Goal: Task Accomplishment & Management: Complete application form

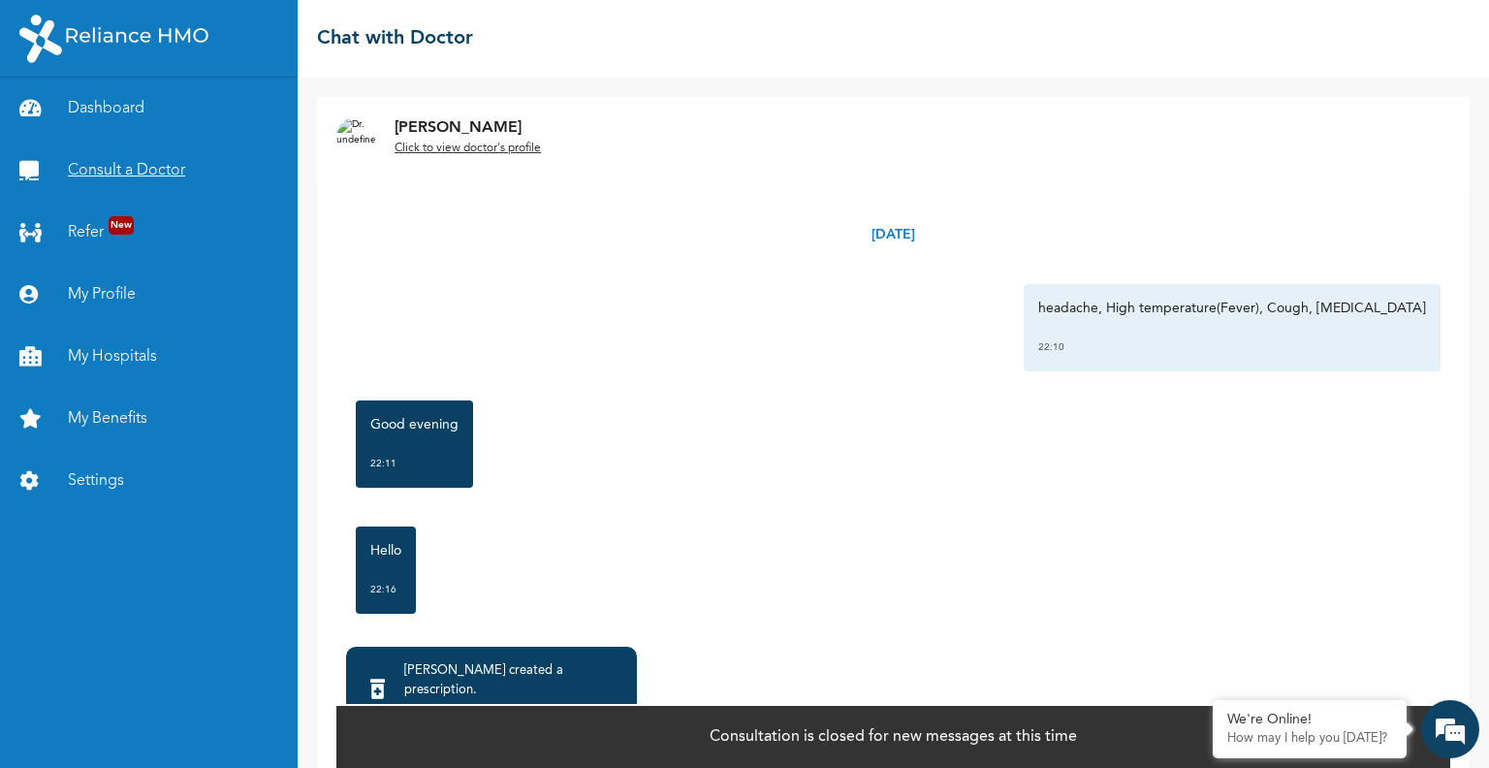
click at [109, 167] on link "Consult a Doctor" at bounding box center [149, 171] width 298 height 62
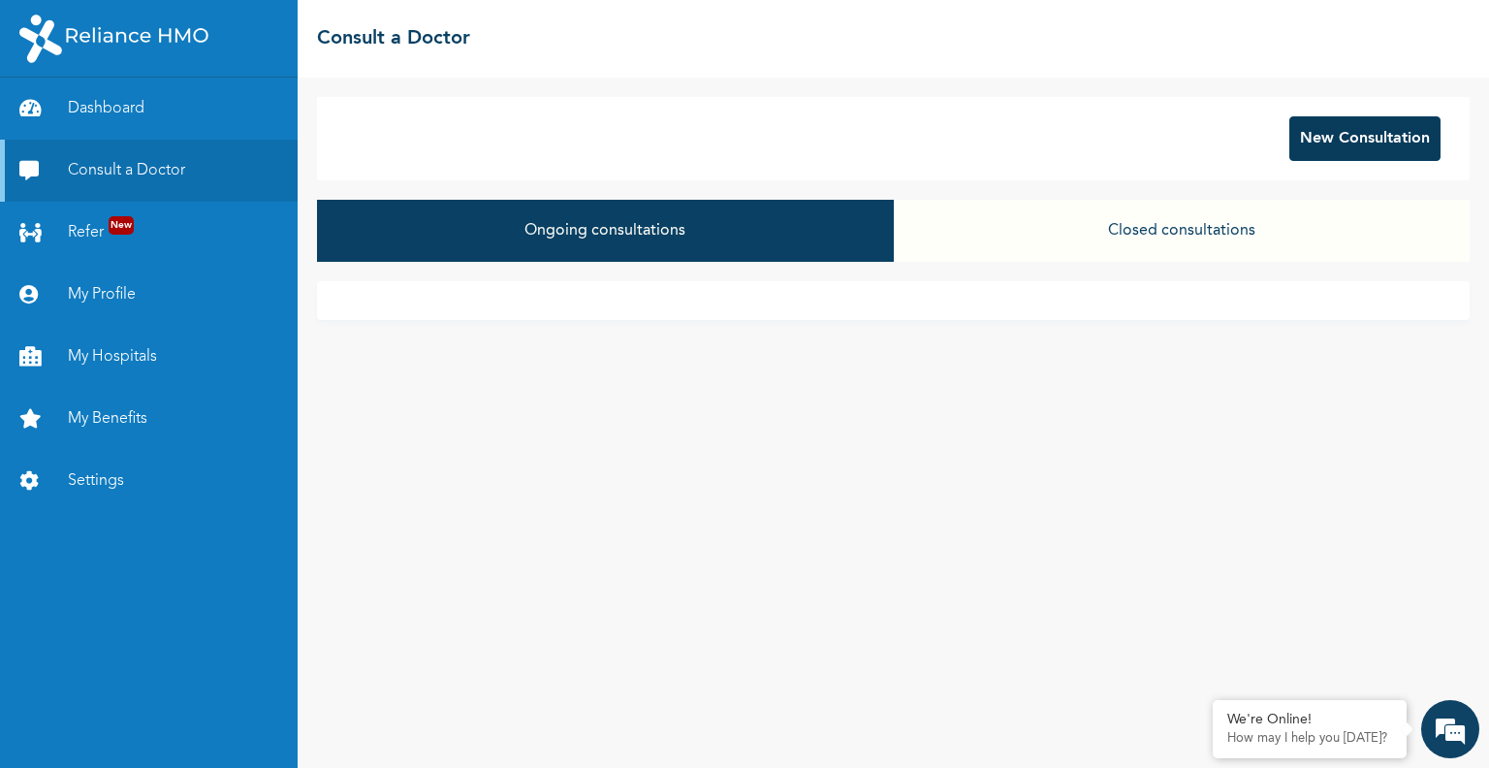
click at [1330, 125] on button "New Consultation" at bounding box center [1365, 138] width 151 height 45
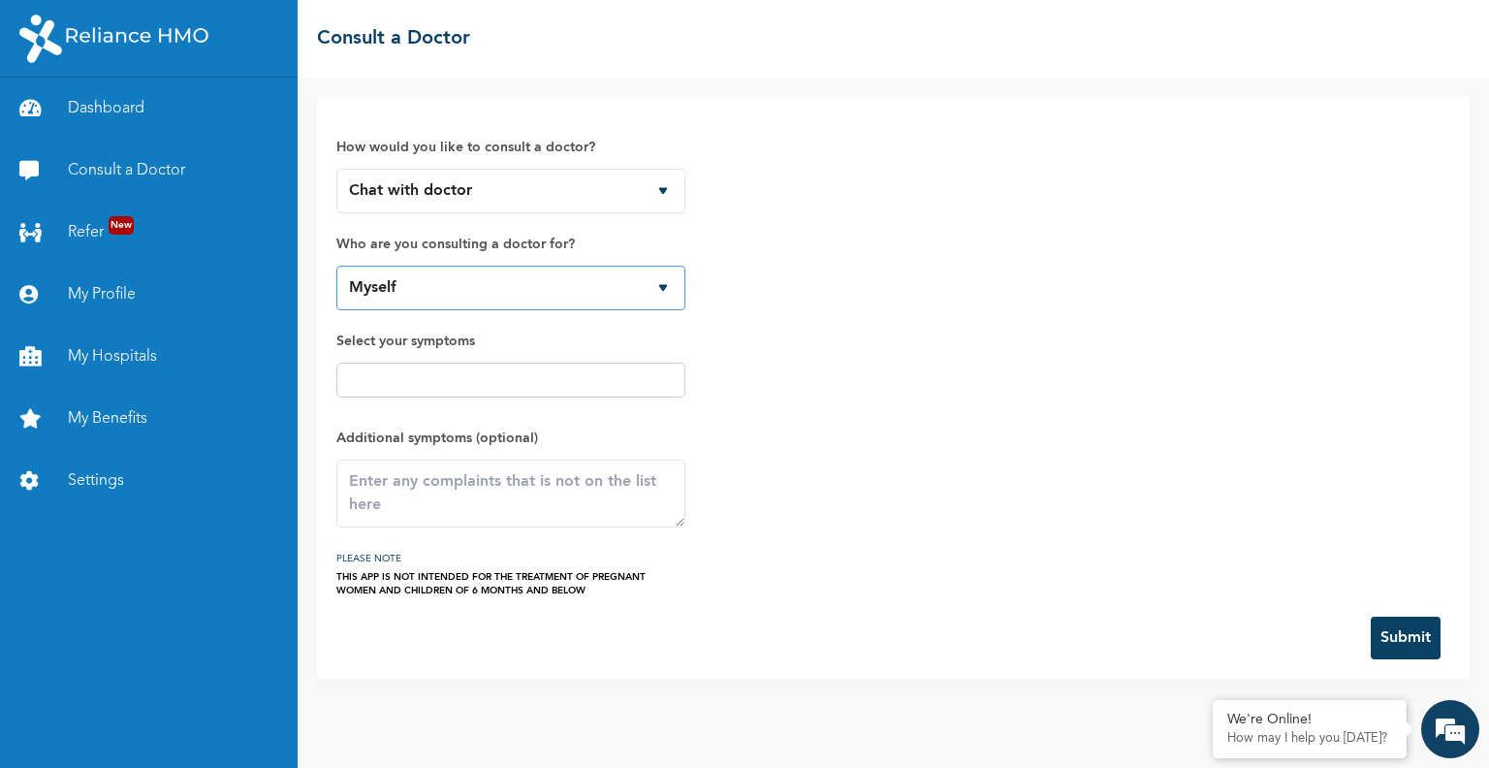
click at [425, 288] on select "Myself" at bounding box center [510, 288] width 349 height 45
click at [336, 266] on select "Myself" at bounding box center [510, 288] width 349 height 45
click at [432, 394] on div at bounding box center [510, 380] width 349 height 35
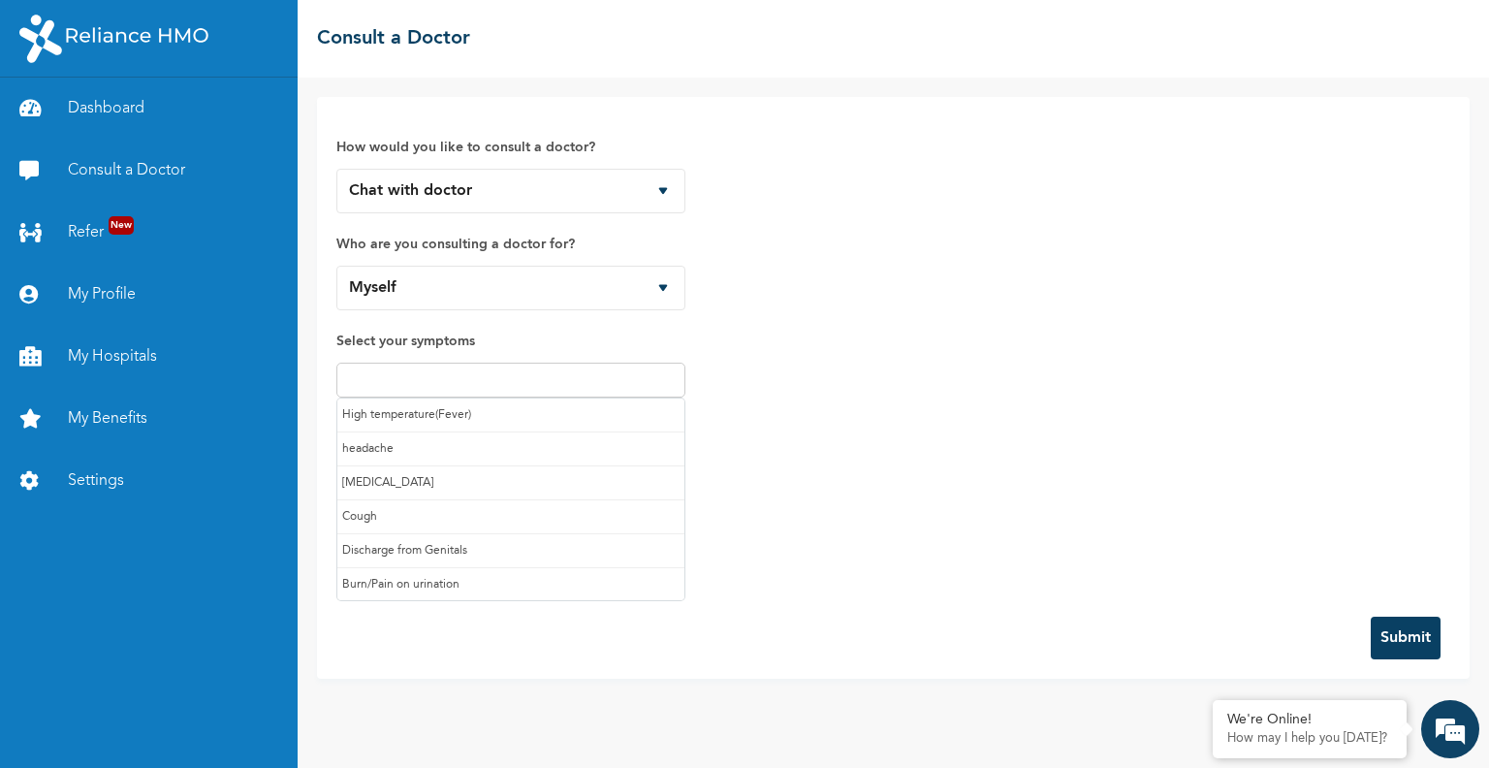
click at [398, 386] on input "text" at bounding box center [510, 379] width 337 height 23
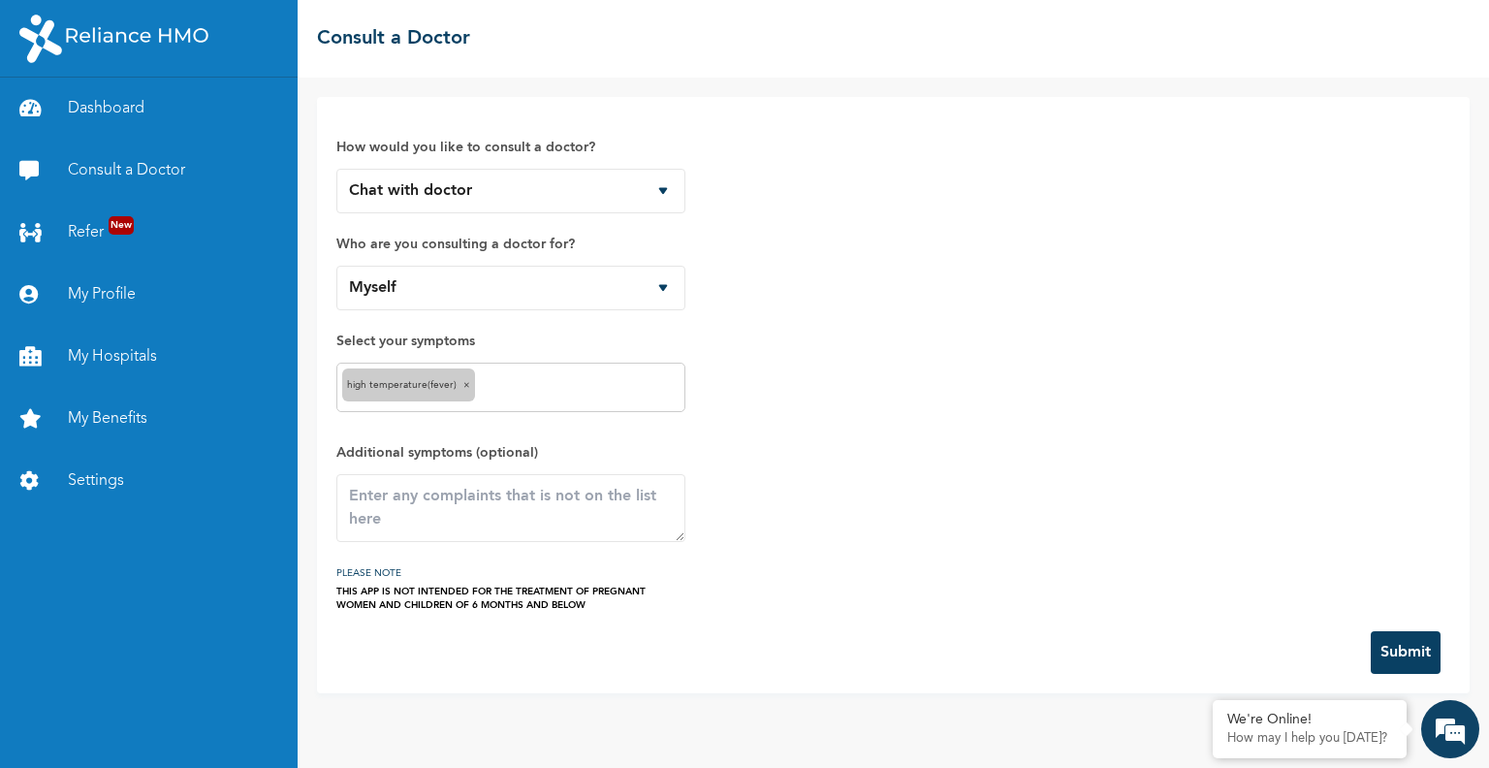
click at [508, 399] on div "High temperature(Fever) ×" at bounding box center [510, 387] width 349 height 49
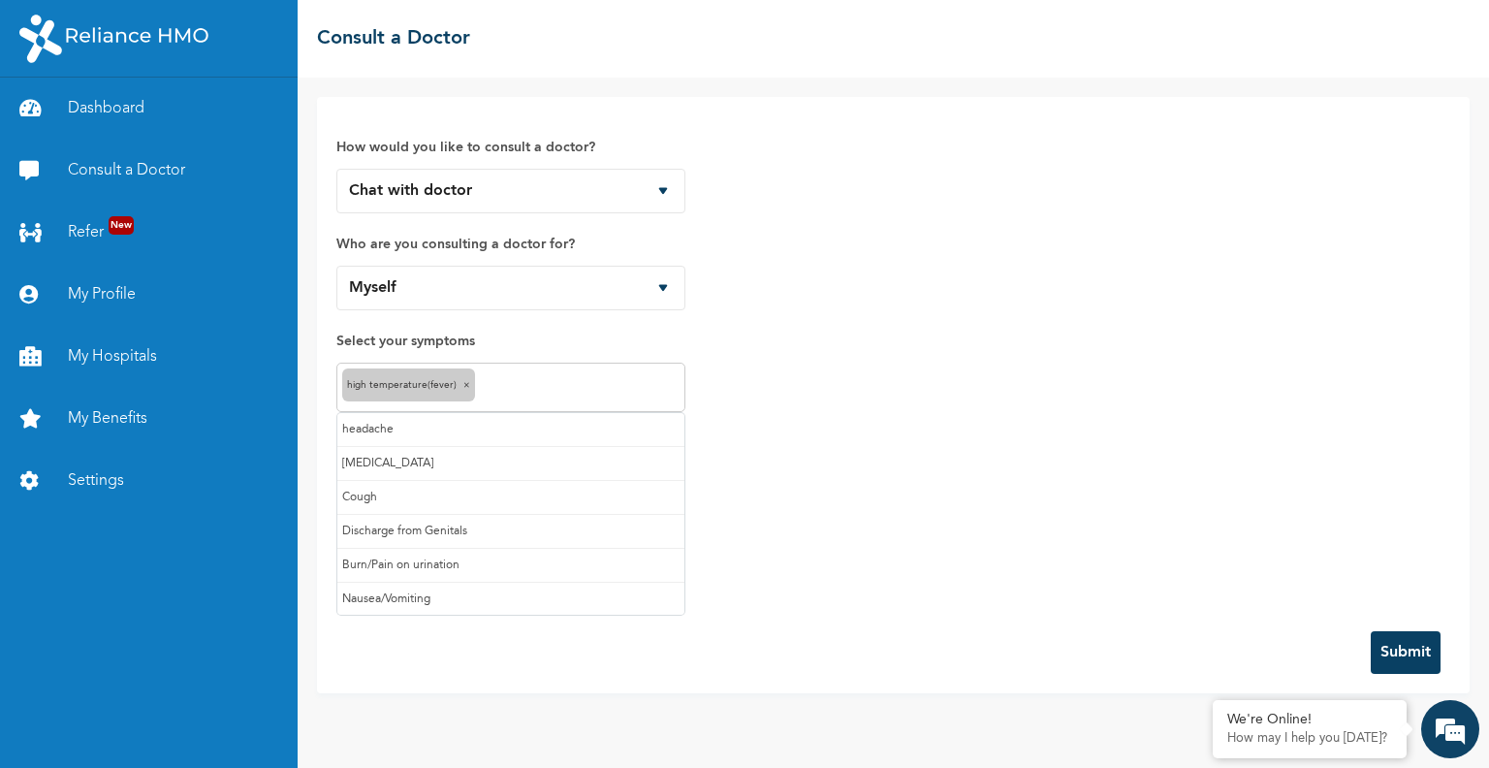
click at [516, 378] on input "text" at bounding box center [580, 387] width 200 height 23
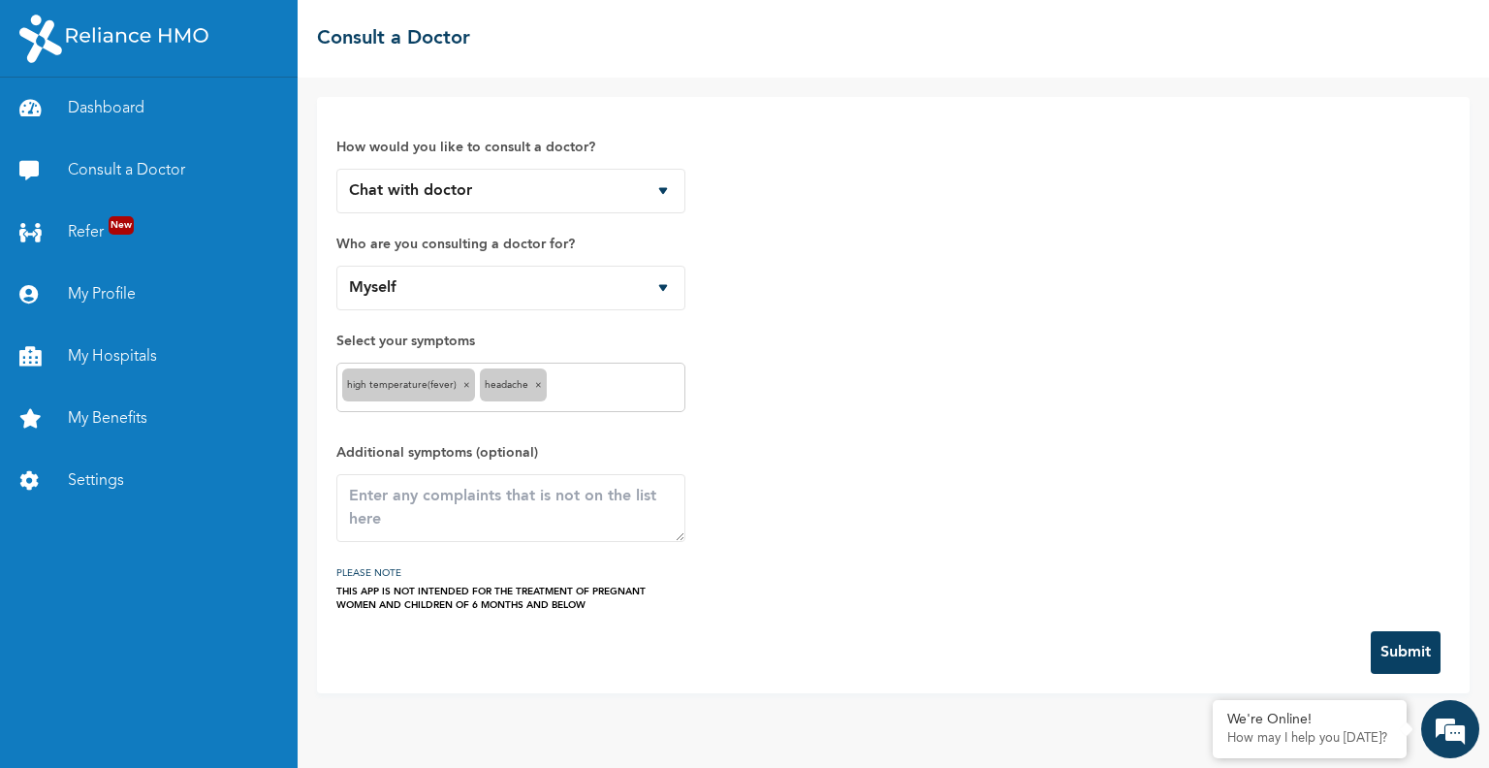
click at [563, 386] on input "text" at bounding box center [616, 387] width 128 height 23
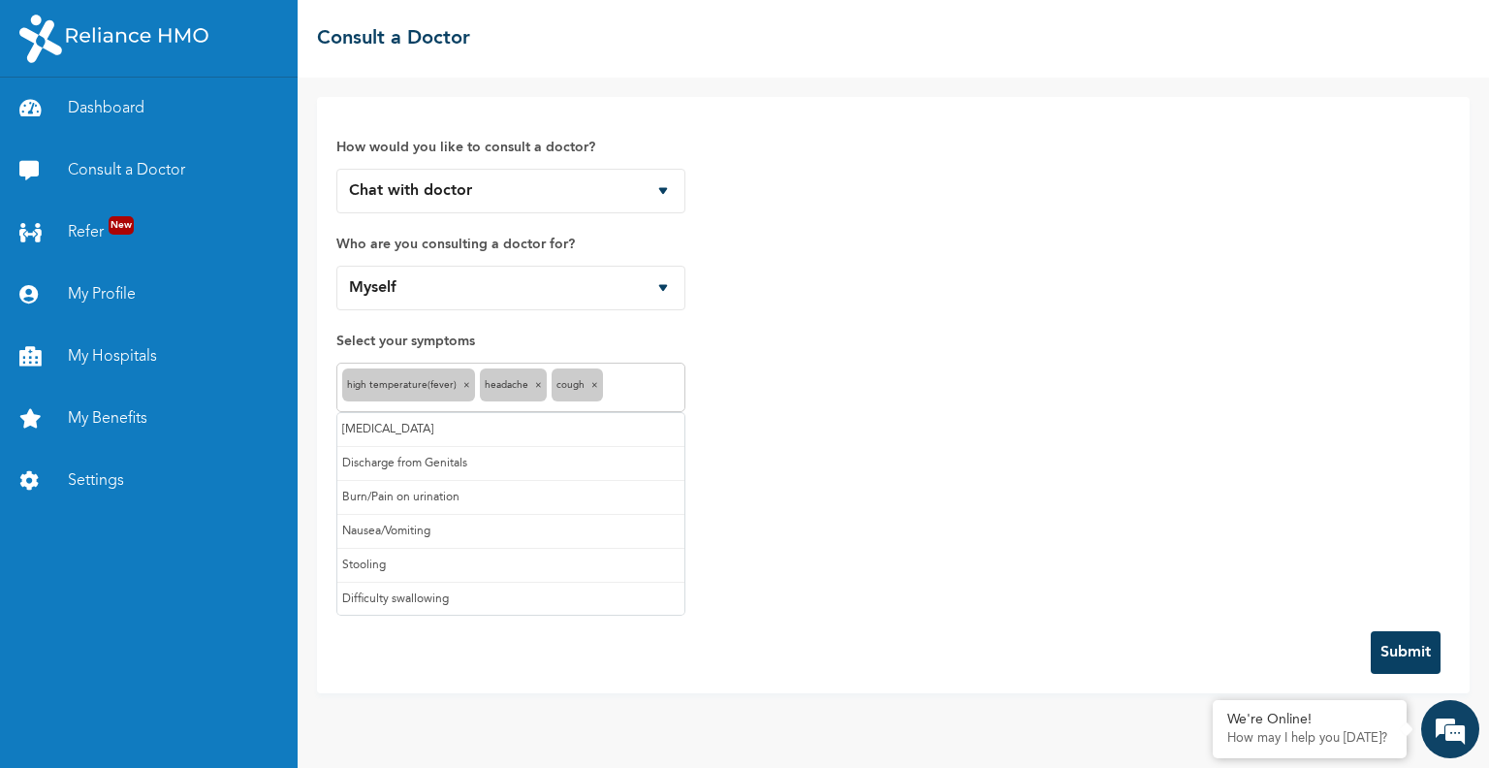
click at [628, 381] on input "text" at bounding box center [644, 387] width 72 height 23
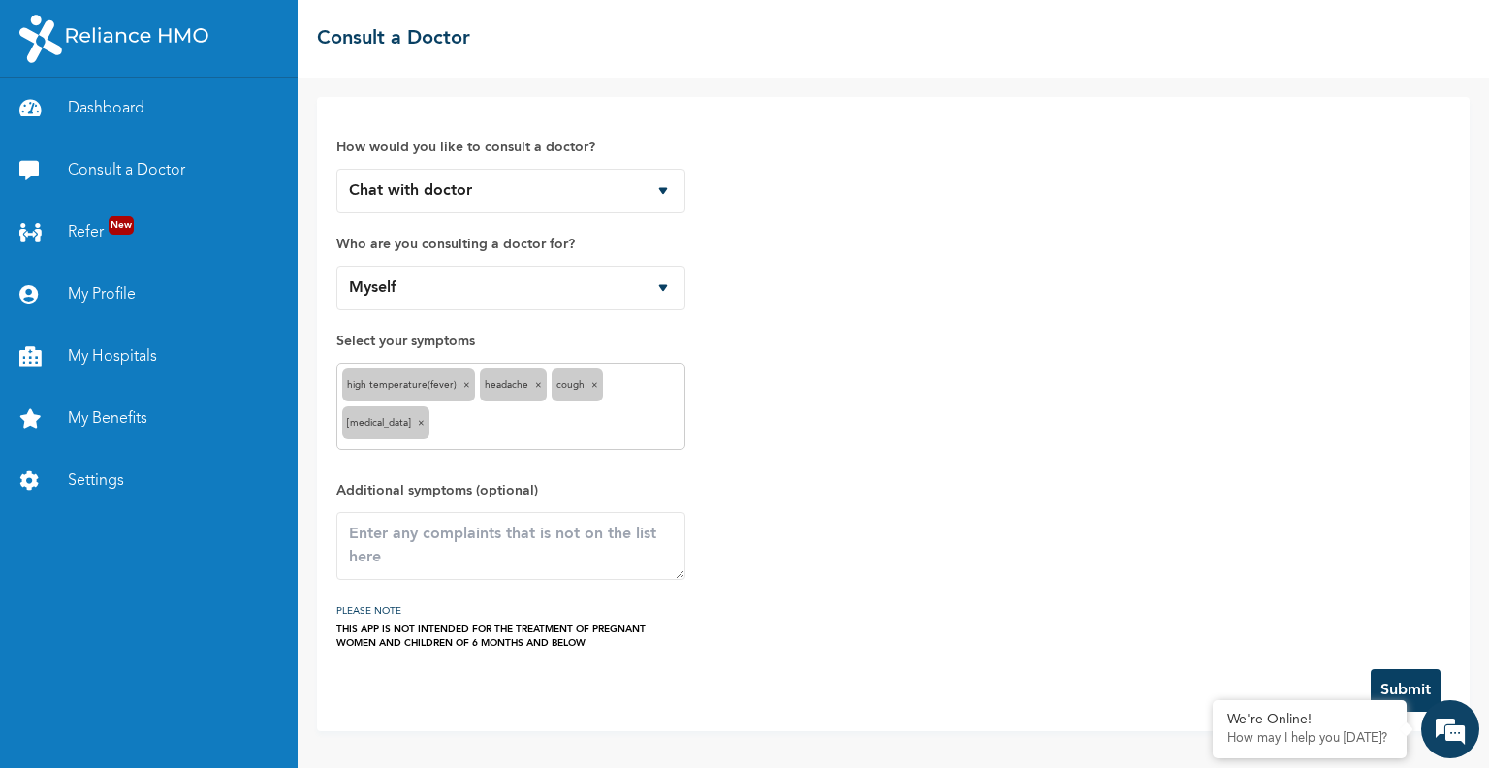
click at [1371, 710] on button "Submit" at bounding box center [1406, 690] width 70 height 43
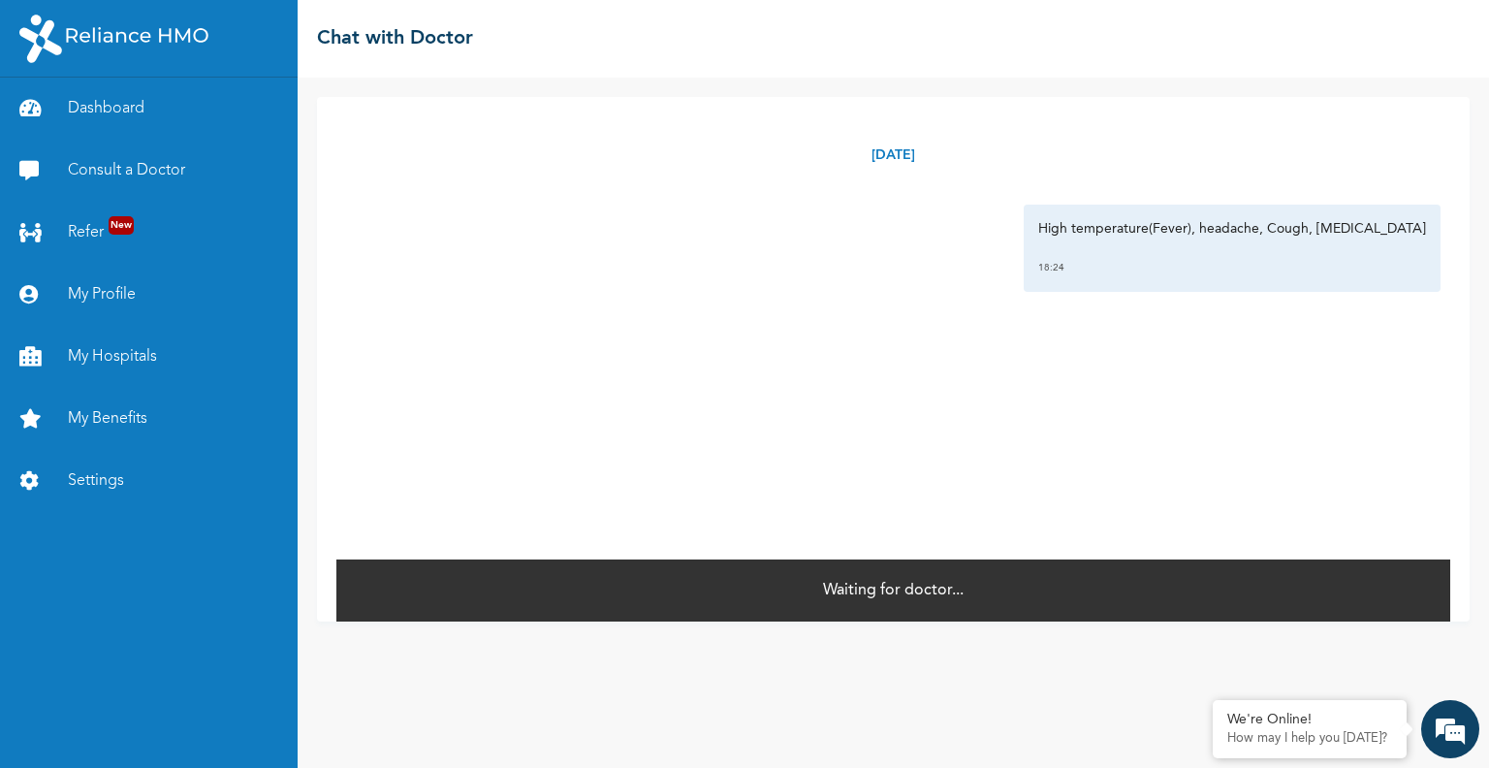
drag, startPoint x: 1284, startPoint y: 6, endPoint x: 555, endPoint y: 183, distance: 750.5
click at [555, 183] on div "Tuesday, October 14th 2025" at bounding box center [893, 155] width 1114 height 79
